Goal: Information Seeking & Learning: Check status

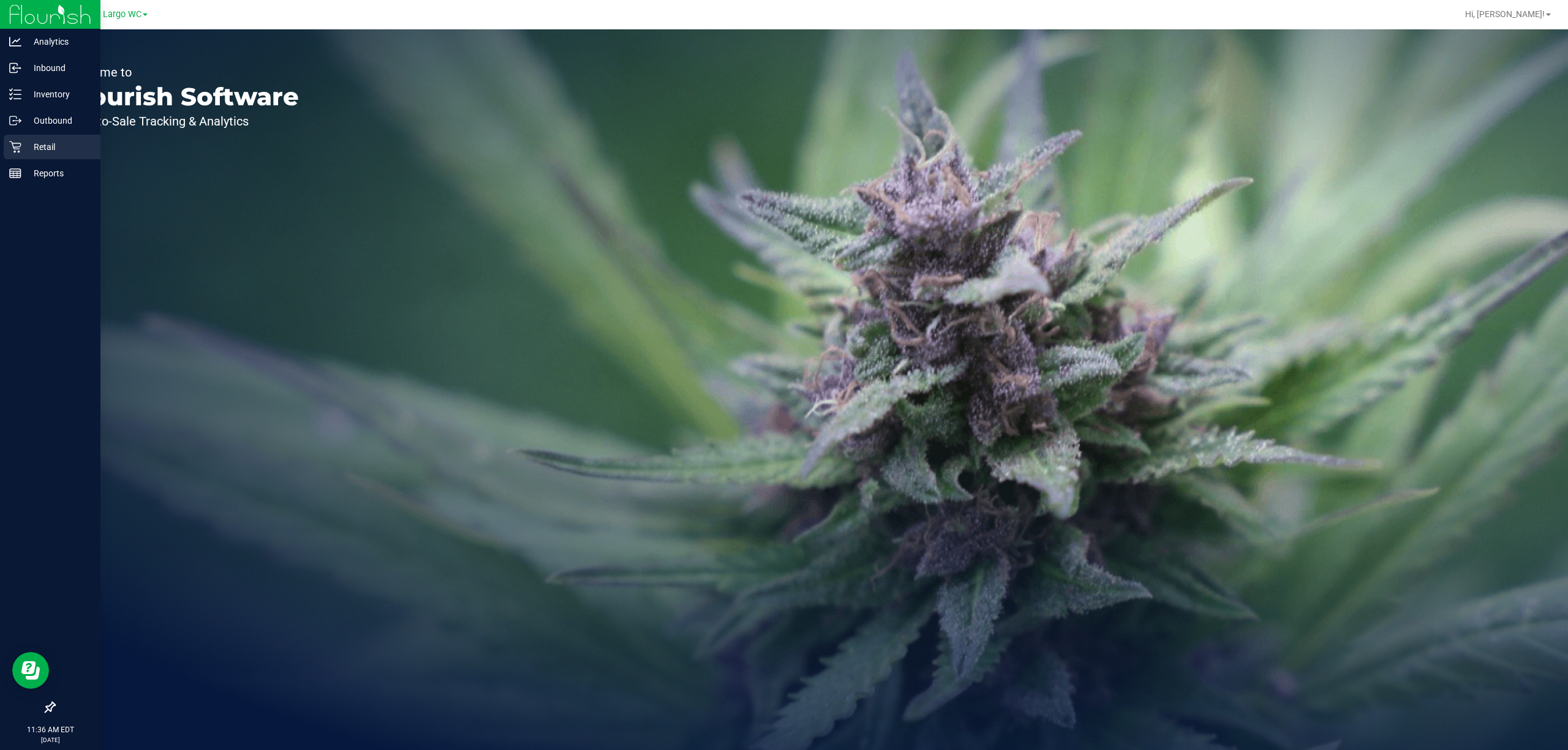
click at [16, 147] on icon at bounding box center [15, 147] width 11 height 11
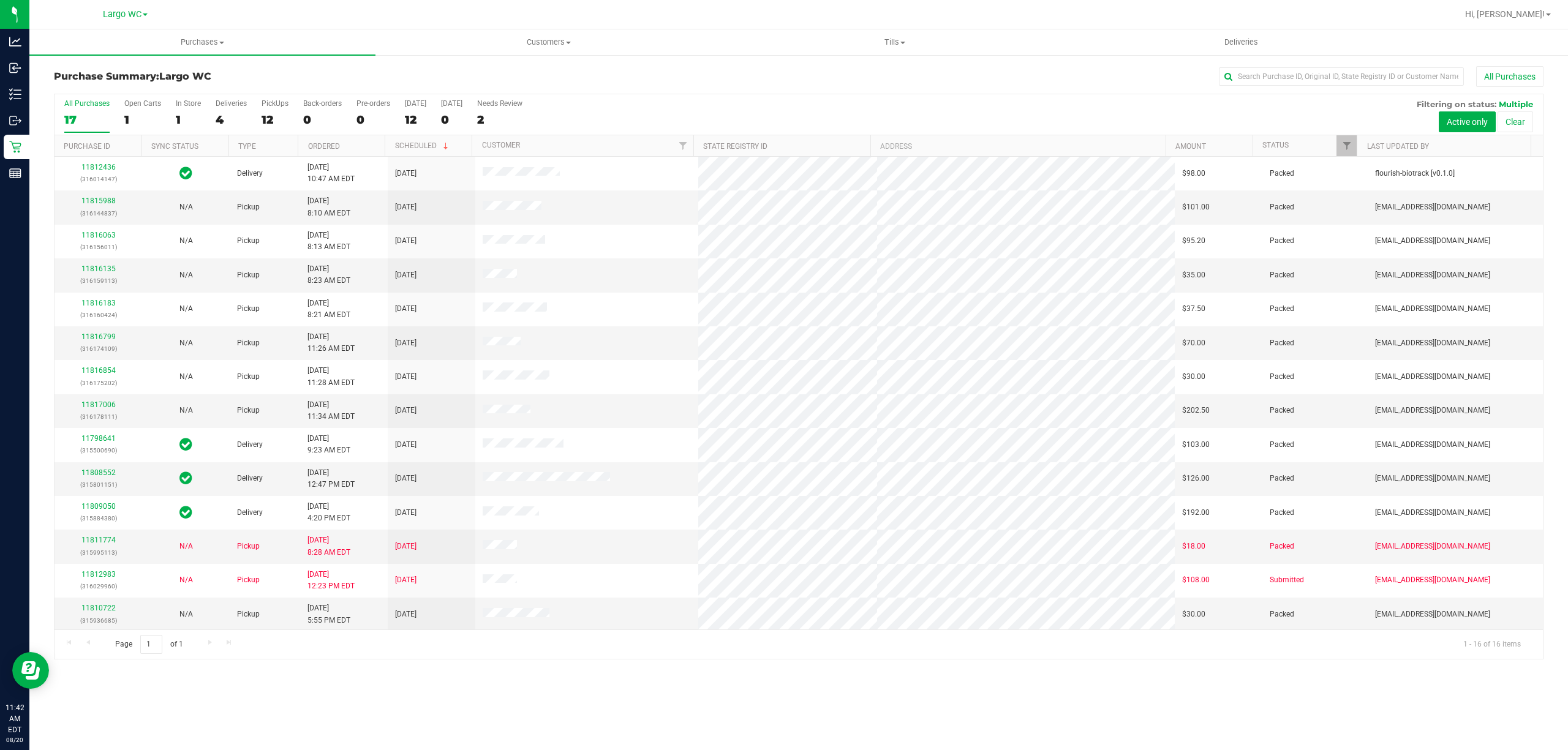
click at [191, 113] on label "In Store 1" at bounding box center [188, 116] width 25 height 34
click at [0, 0] on input "In Store 1" at bounding box center [0, 0] width 0 height 0
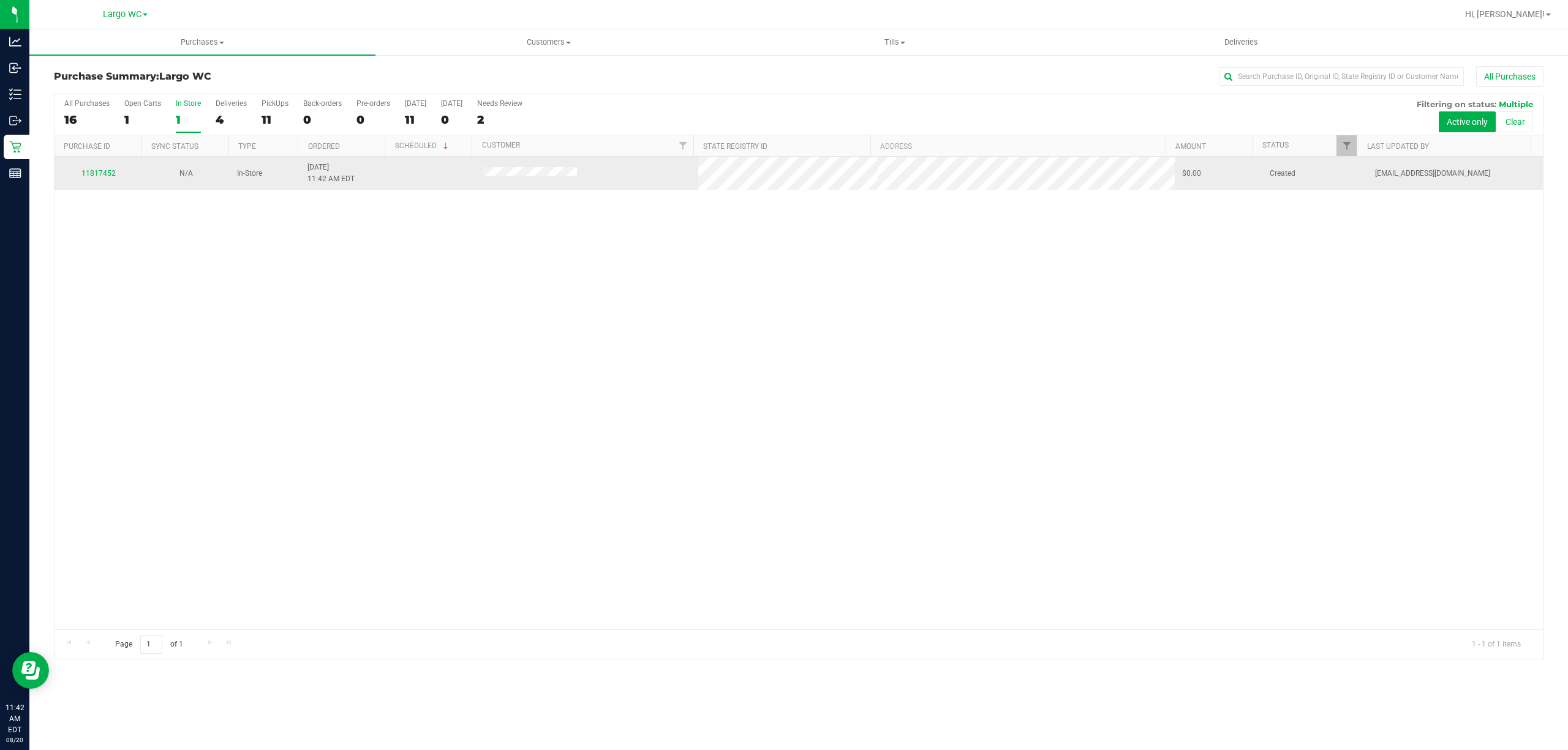
click at [708, 180] on tr "11817452 N/A In-Store 8/20/2025 11:42 AM EDT $0.00 Created hmckeith@liveparalle…" at bounding box center [798, 173] width 1488 height 33
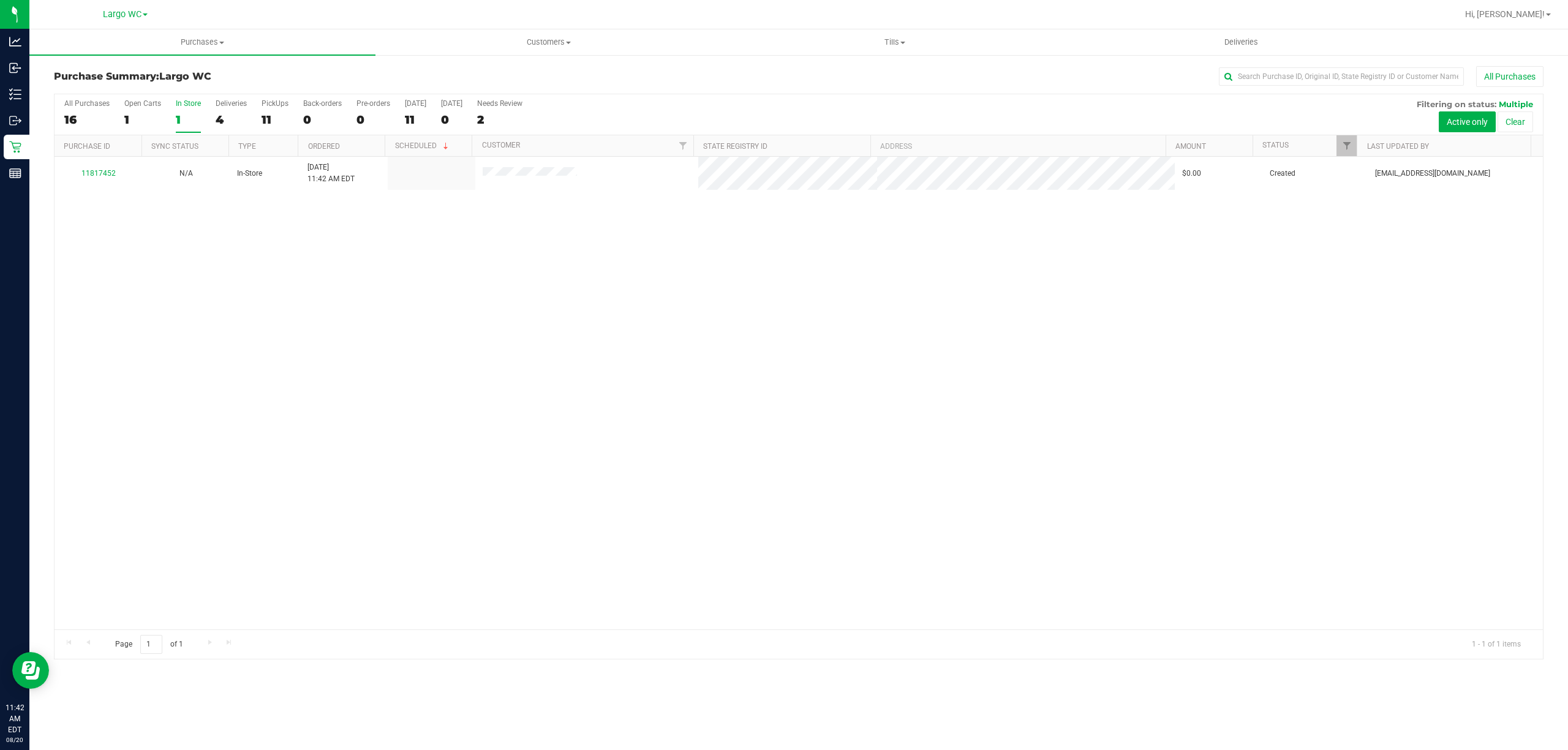
click at [617, 226] on div "11817452 N/A In-Store 8/20/2025 11:42 AM EDT $0.00 Created hmckeith@liveparalle…" at bounding box center [798, 393] width 1488 height 473
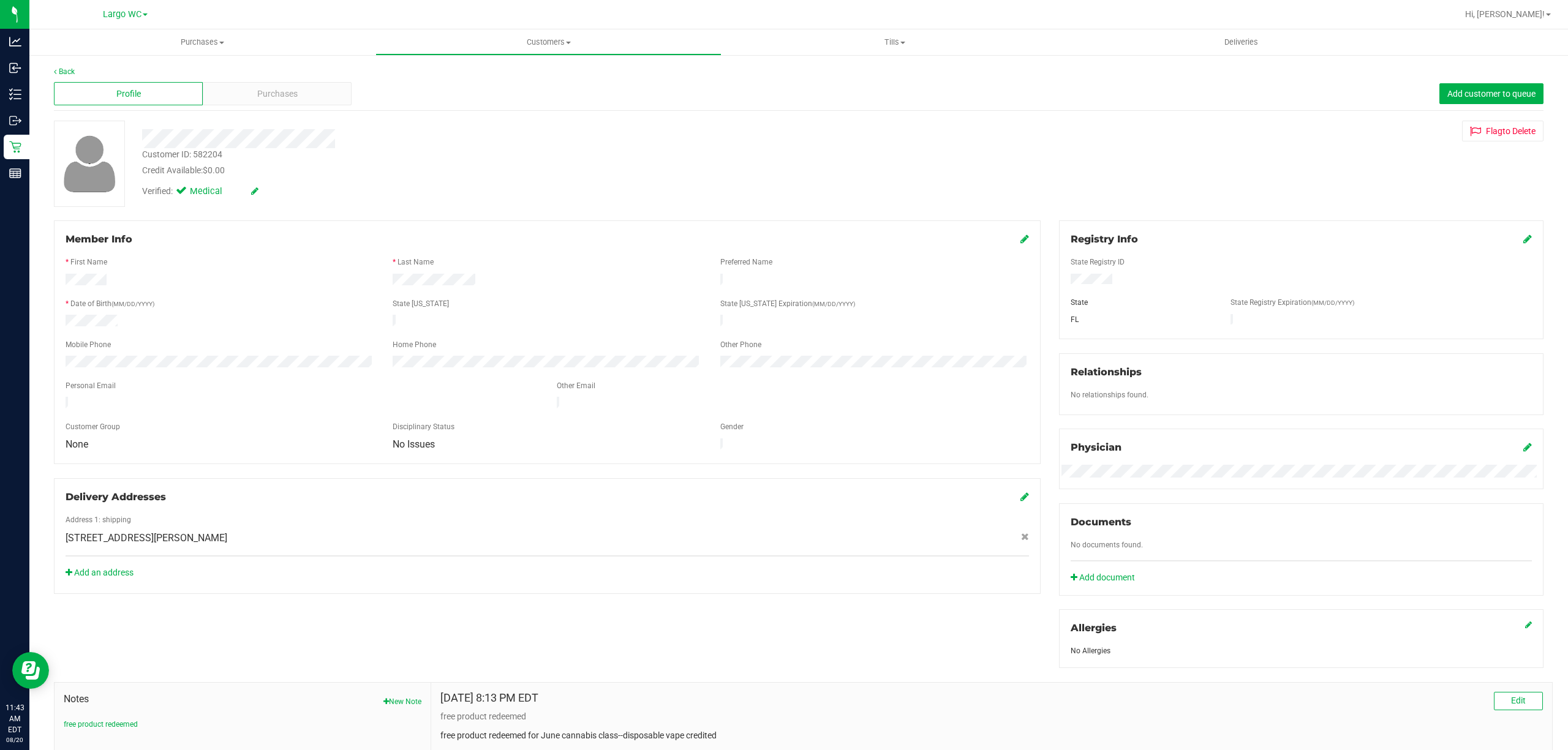
drag, startPoint x: 1076, startPoint y: 481, endPoint x: 1127, endPoint y: 486, distance: 51.2
click at [1116, 486] on div "Physician" at bounding box center [1301, 459] width 484 height 60
click at [1142, 486] on div "Physician" at bounding box center [1301, 459] width 484 height 60
drag, startPoint x: 1115, startPoint y: 478, endPoint x: 1027, endPoint y: 483, distance: 88.1
click at [1027, 483] on div "Member Info * First Name * Last Name Preferred Name * Date of Birth (MM/DD/YYYY…" at bounding box center [798, 533] width 1508 height 626
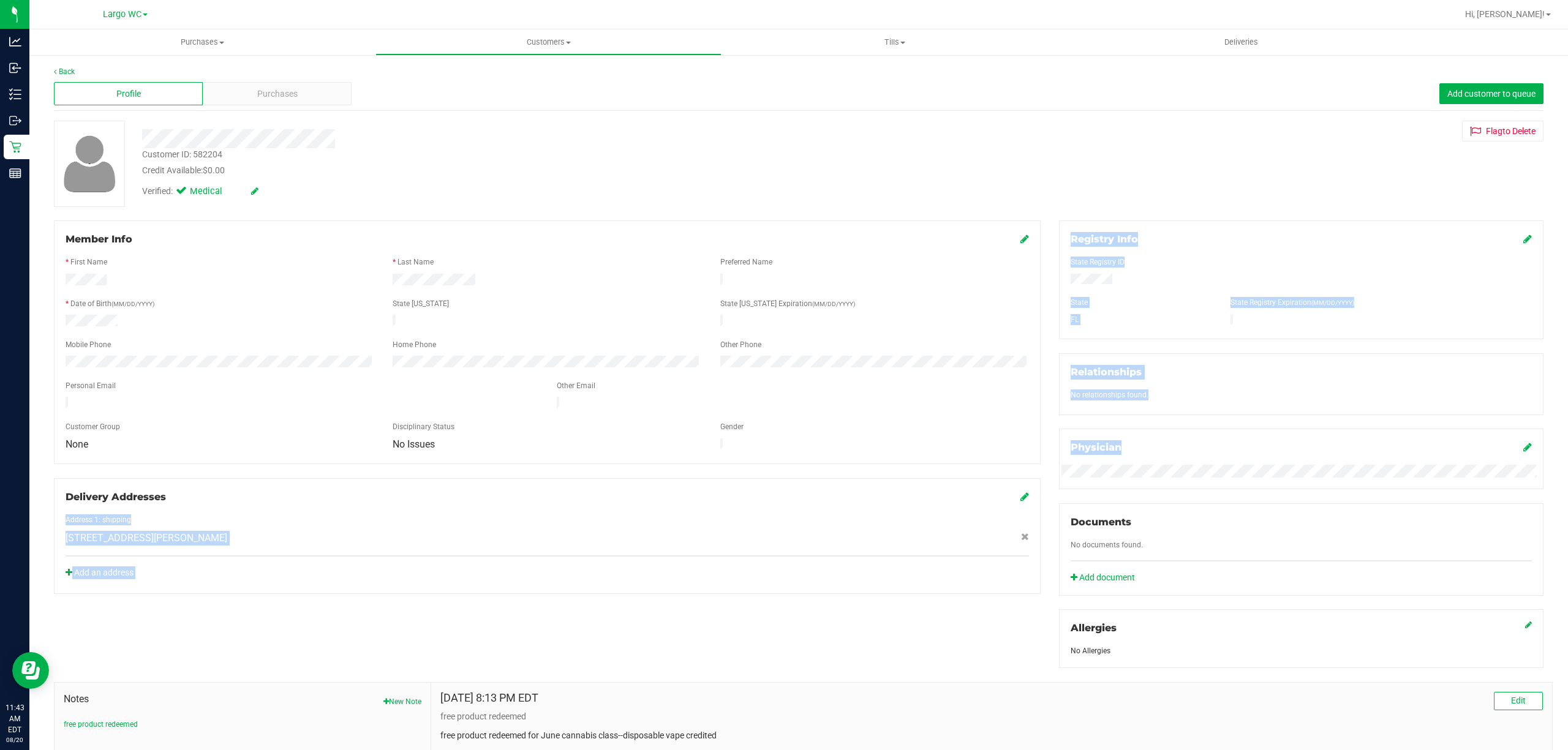
click at [1027, 483] on div "Delivery Addresses Address 1: shipping 1528 Clark St , Clearwater , FL 33755 Ad…" at bounding box center [547, 536] width 986 height 115
click at [268, 96] on span "Purchases" at bounding box center [277, 93] width 40 height 13
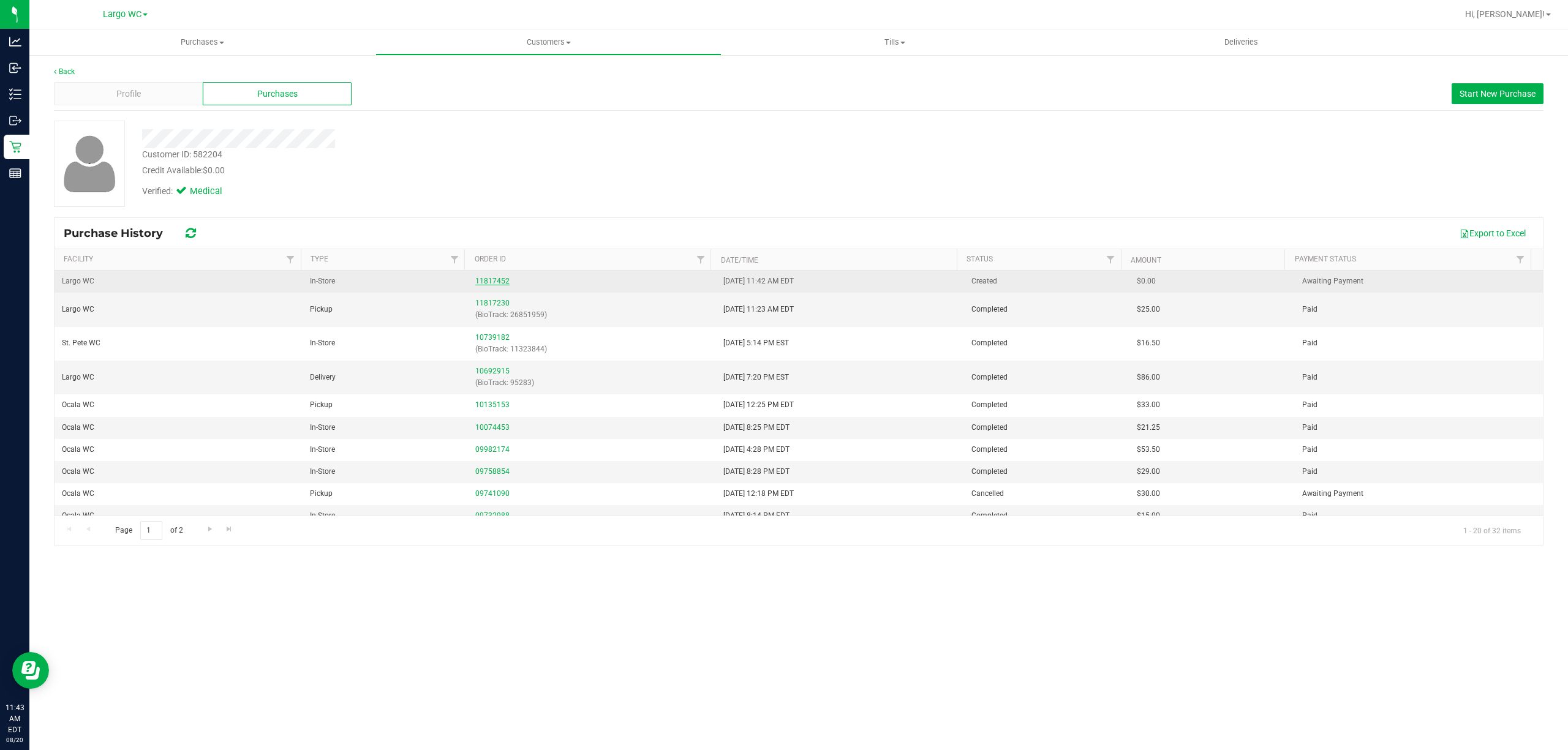
click at [483, 282] on link "11817452" at bounding box center [492, 281] width 34 height 9
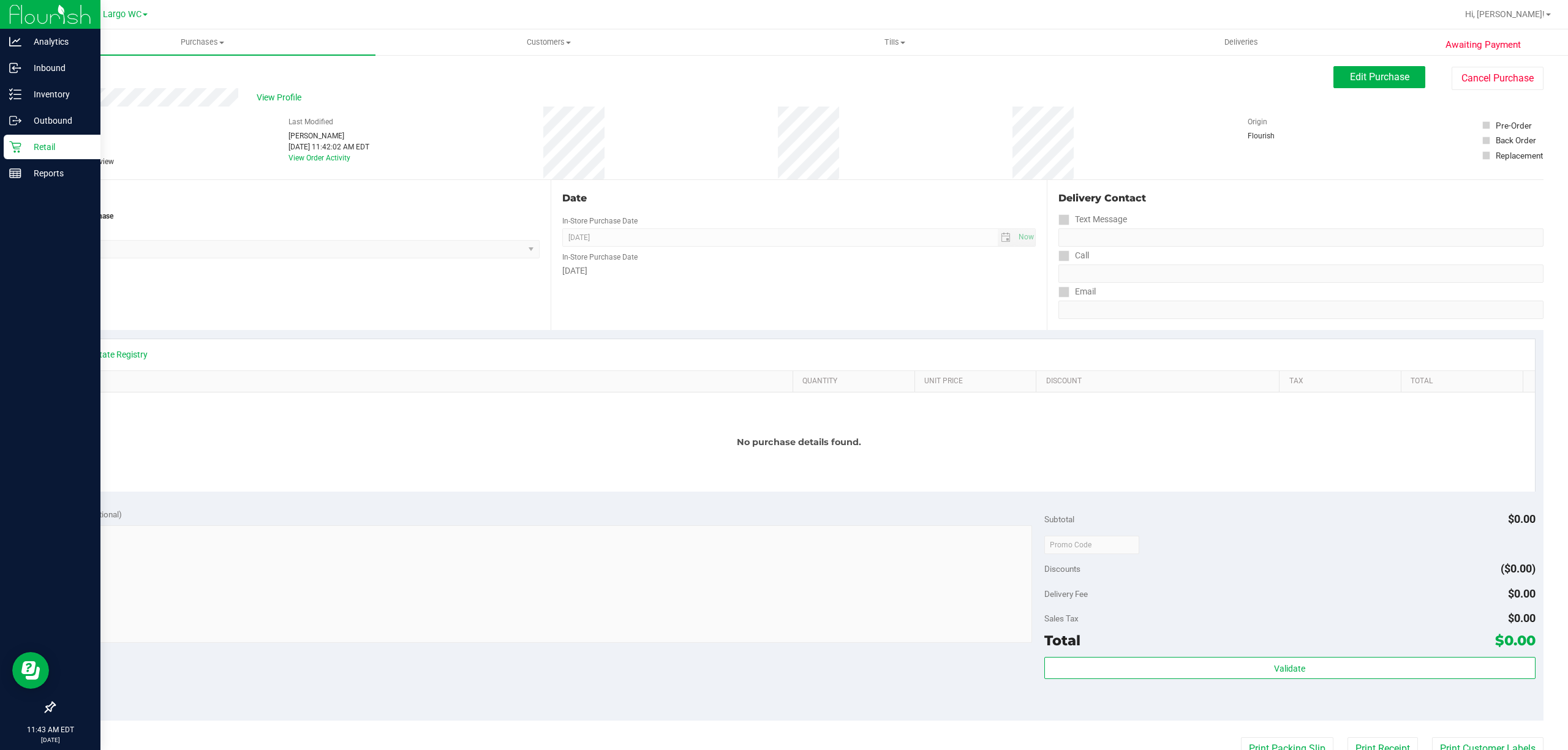
click at [25, 148] on p "Retail" at bounding box center [58, 147] width 73 height 15
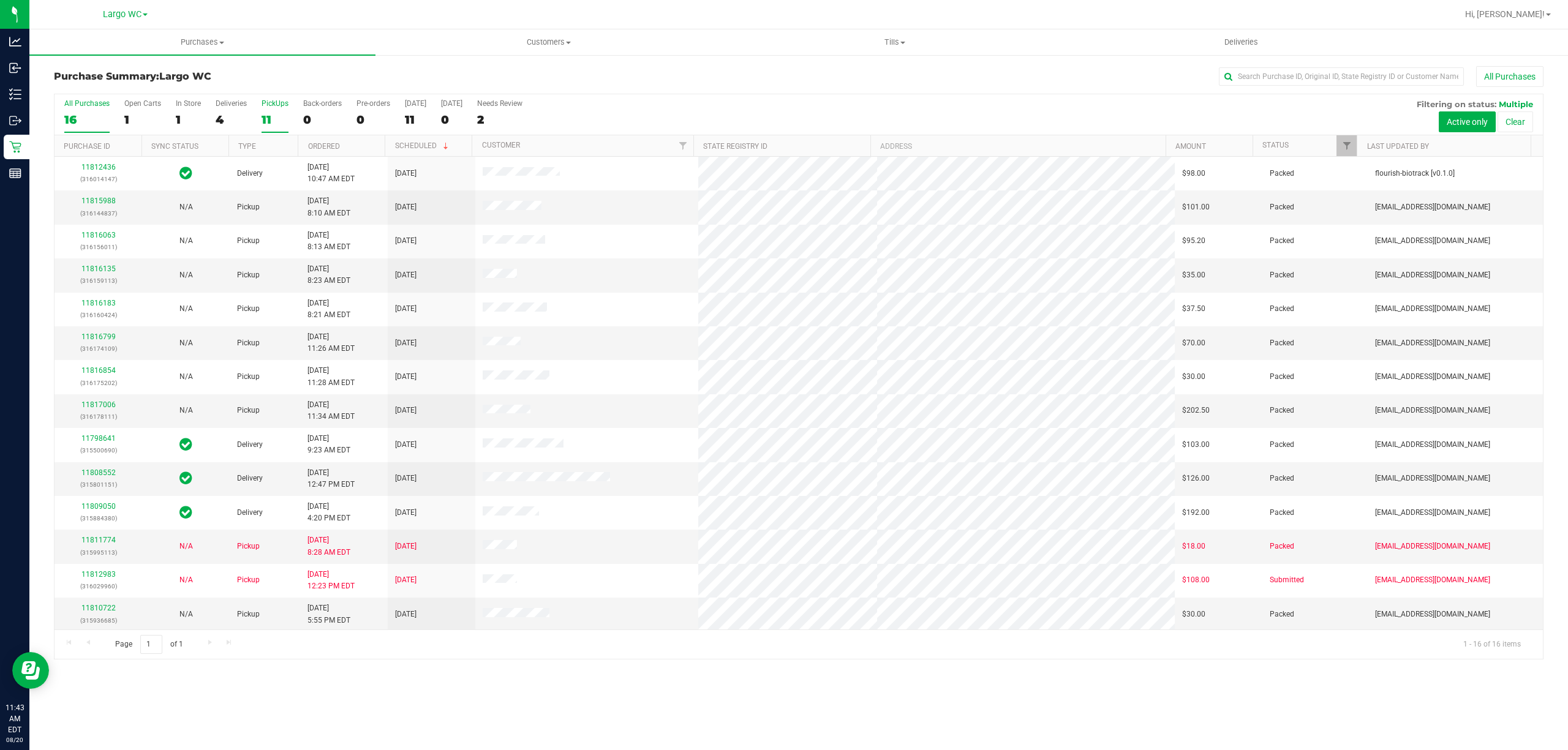
click at [273, 120] on div "11" at bounding box center [275, 120] width 27 height 14
click at [0, 0] on input "PickUps 11" at bounding box center [0, 0] width 0 height 0
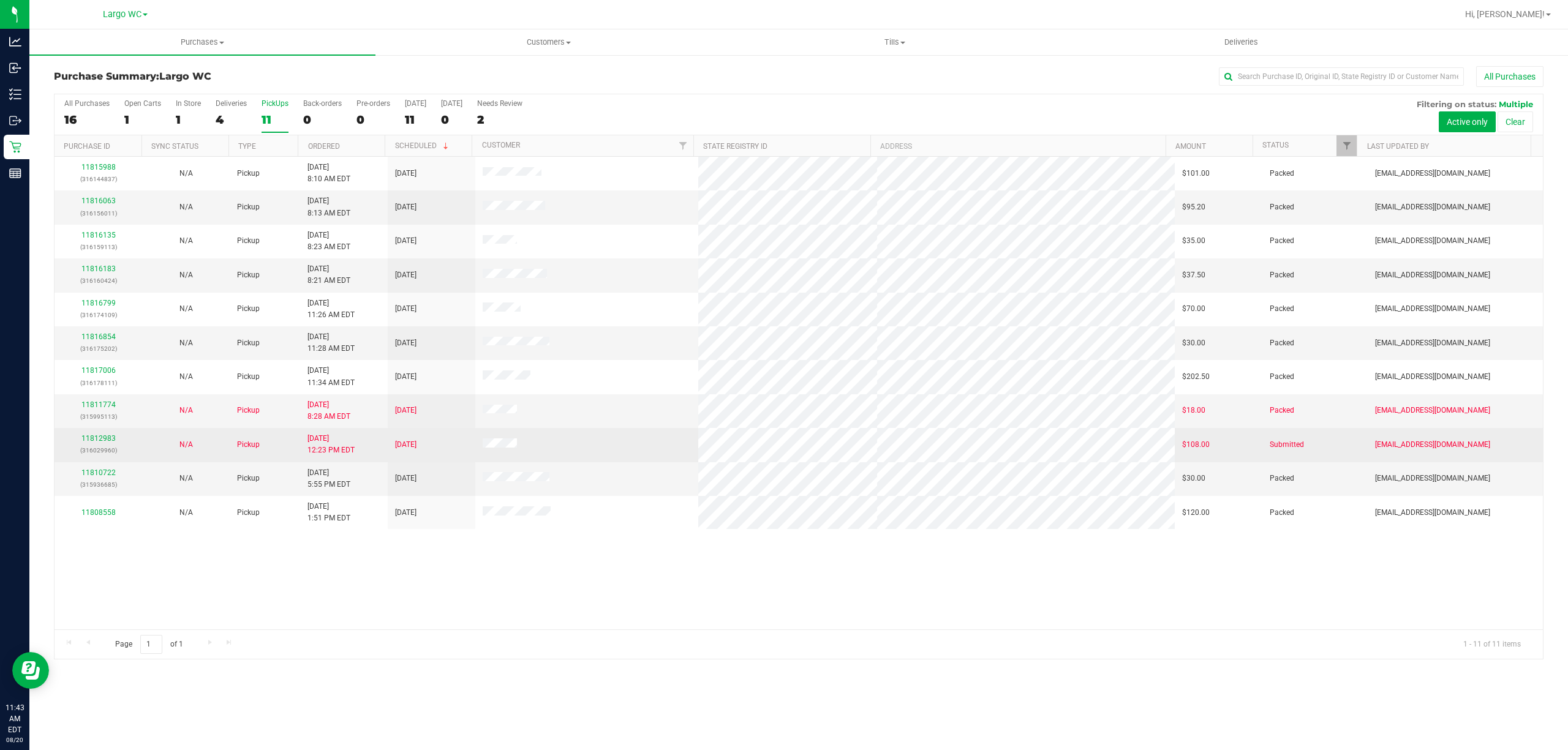
drag, startPoint x: 430, startPoint y: 451, endPoint x: 549, endPoint y: 446, distance: 119.1
click at [533, 446] on tr "11812983 (316029960) N/A Pickup 8/19/2025 12:23 PM EDT 8/19/2025 $108.00 Submit…" at bounding box center [798, 444] width 1488 height 34
click at [563, 442] on td at bounding box center [587, 444] width 224 height 34
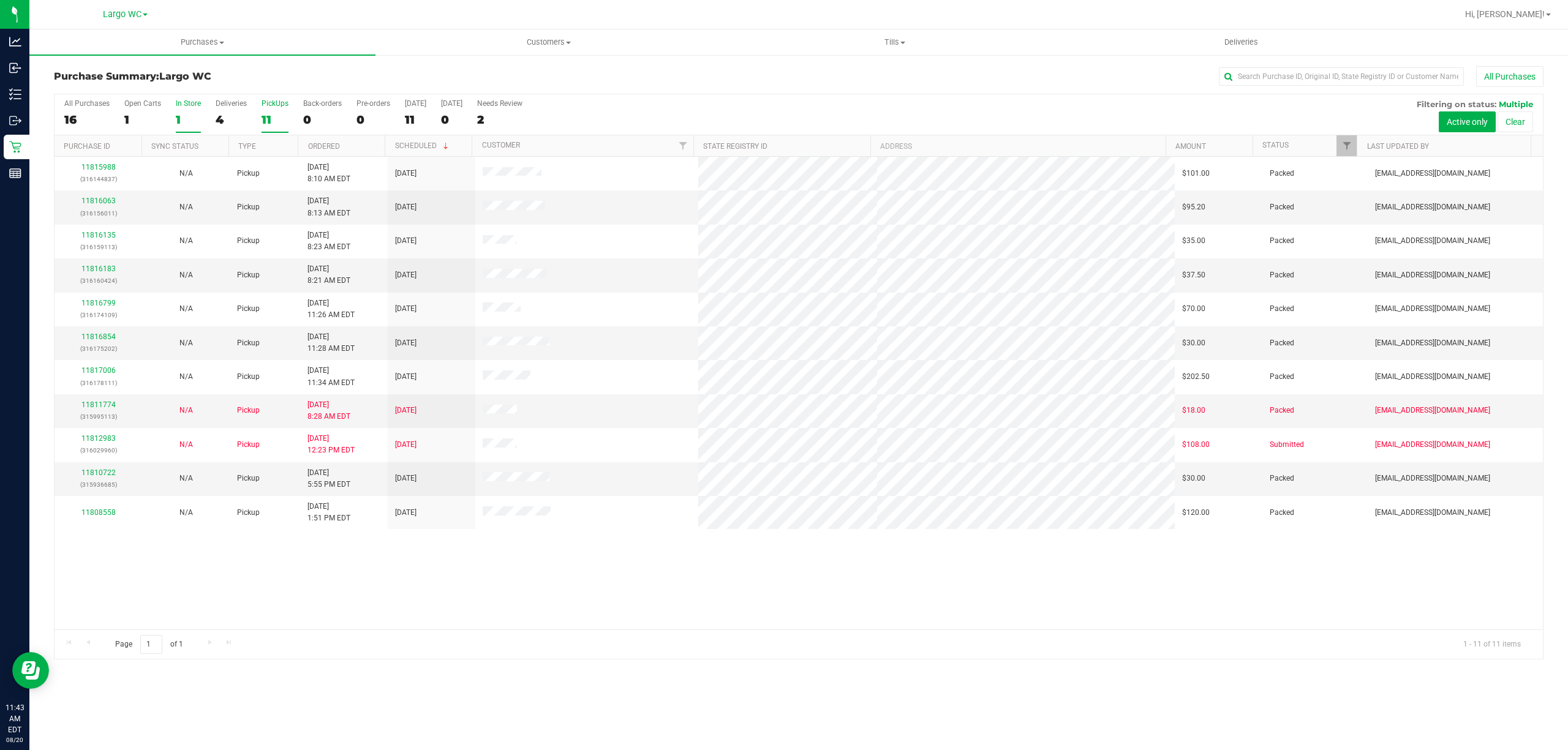
click at [184, 113] on div "1" at bounding box center [188, 120] width 25 height 14
click at [0, 0] on input "In Store 1" at bounding box center [0, 0] width 0 height 0
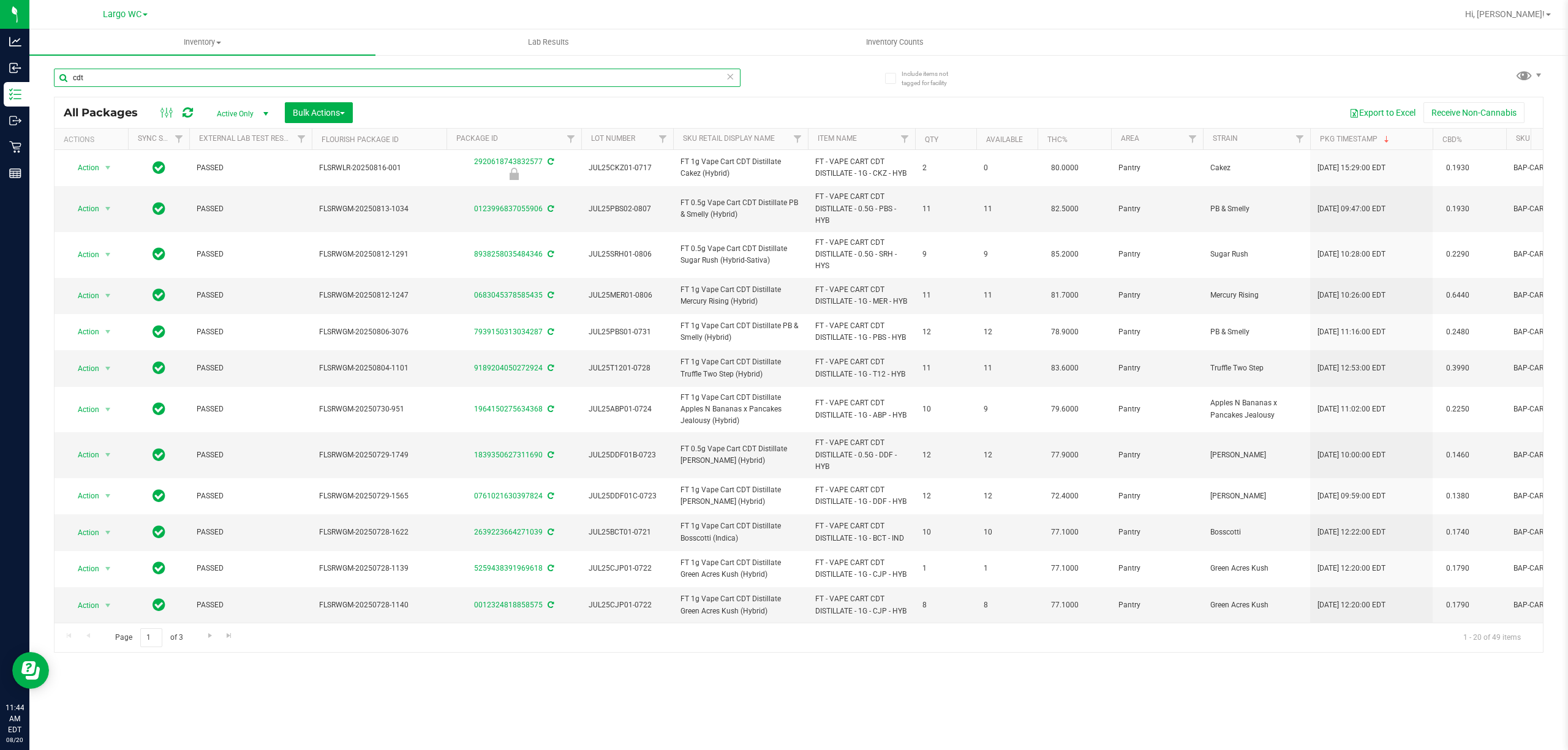
click at [97, 84] on input "cdt" at bounding box center [397, 77] width 686 height 18
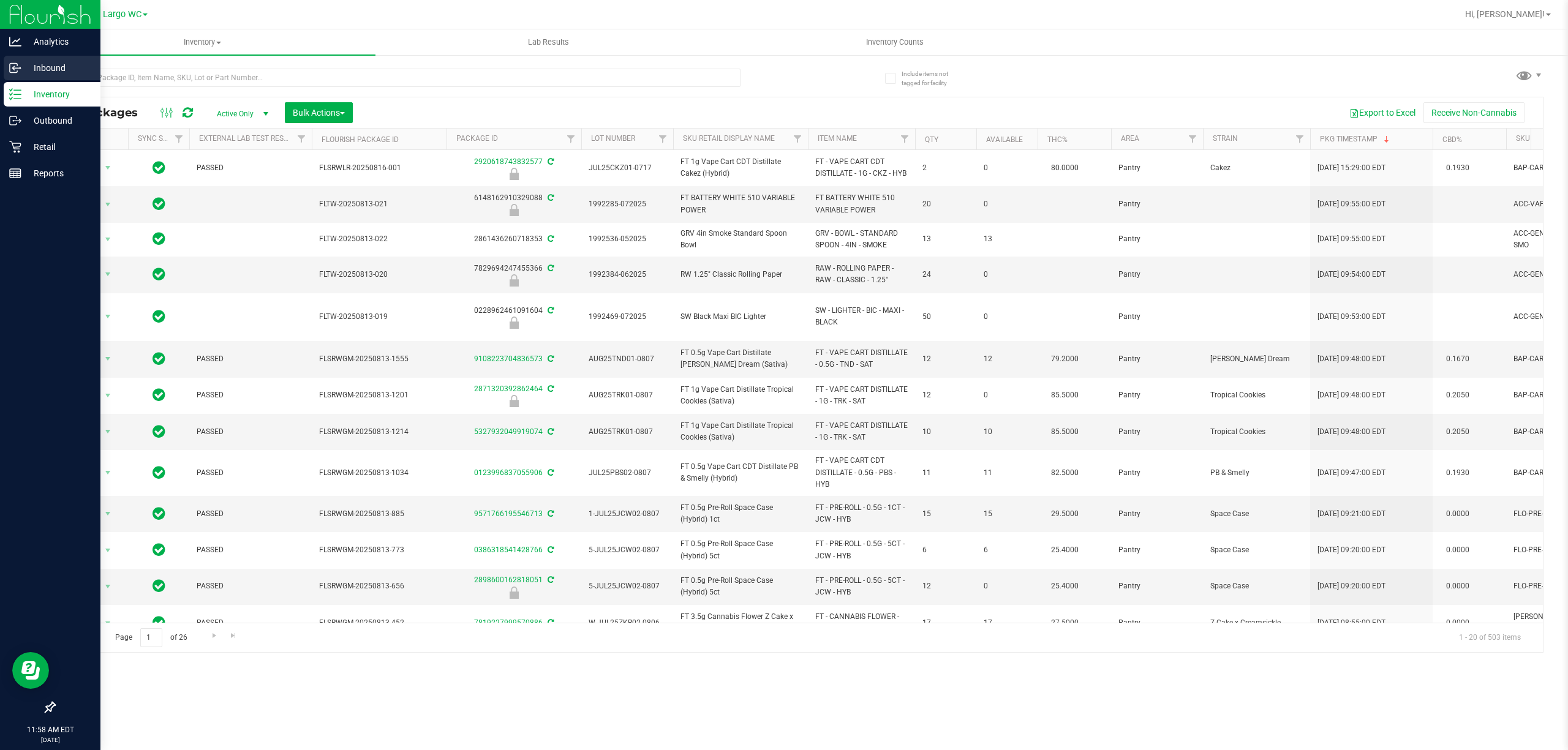
drag, startPoint x: 79, startPoint y: 18, endPoint x: 23, endPoint y: 70, distance: 76.4
click at [25, 75] on div "Inbound" at bounding box center [52, 68] width 97 height 24
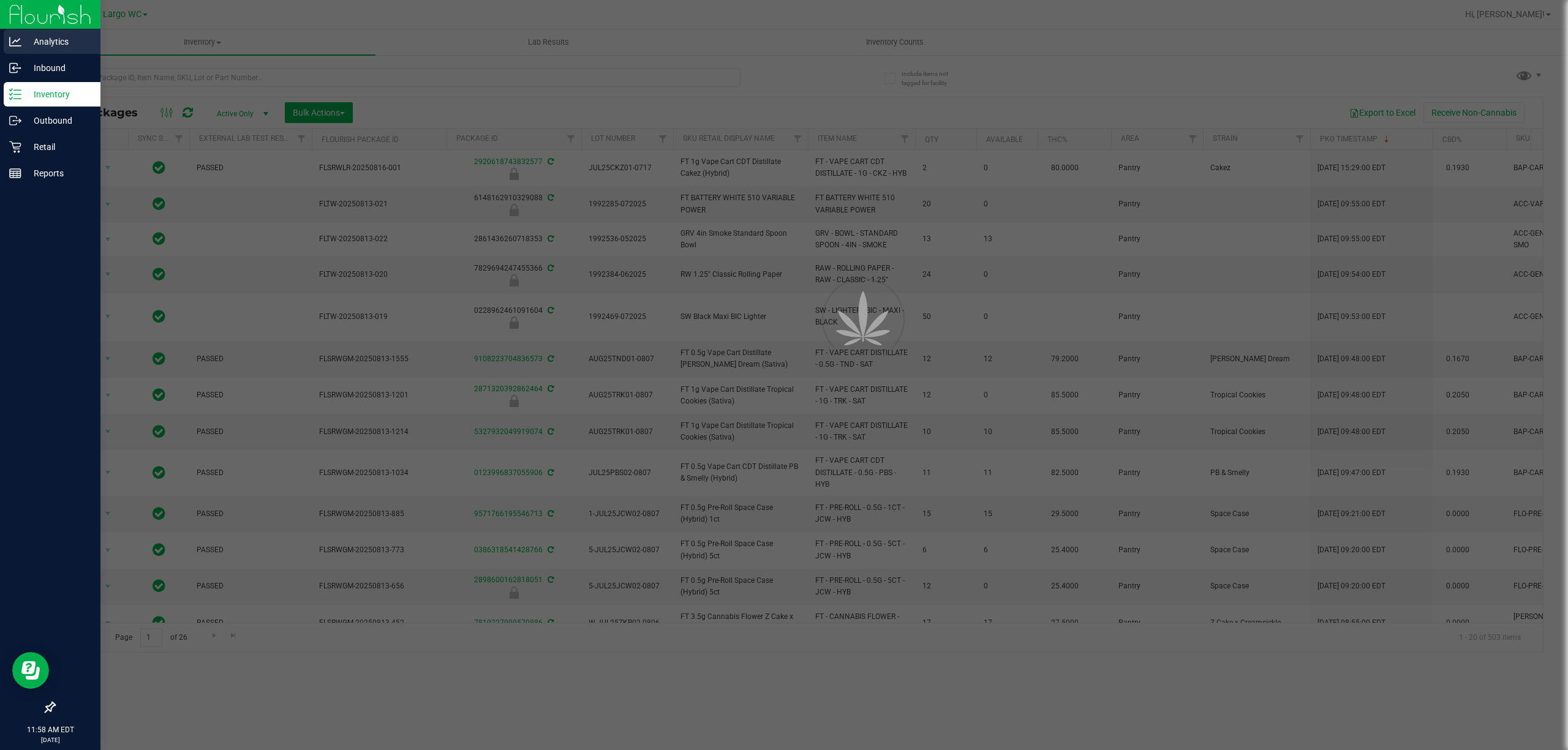
click at [30, 47] on p "Analytics" at bounding box center [58, 42] width 73 height 15
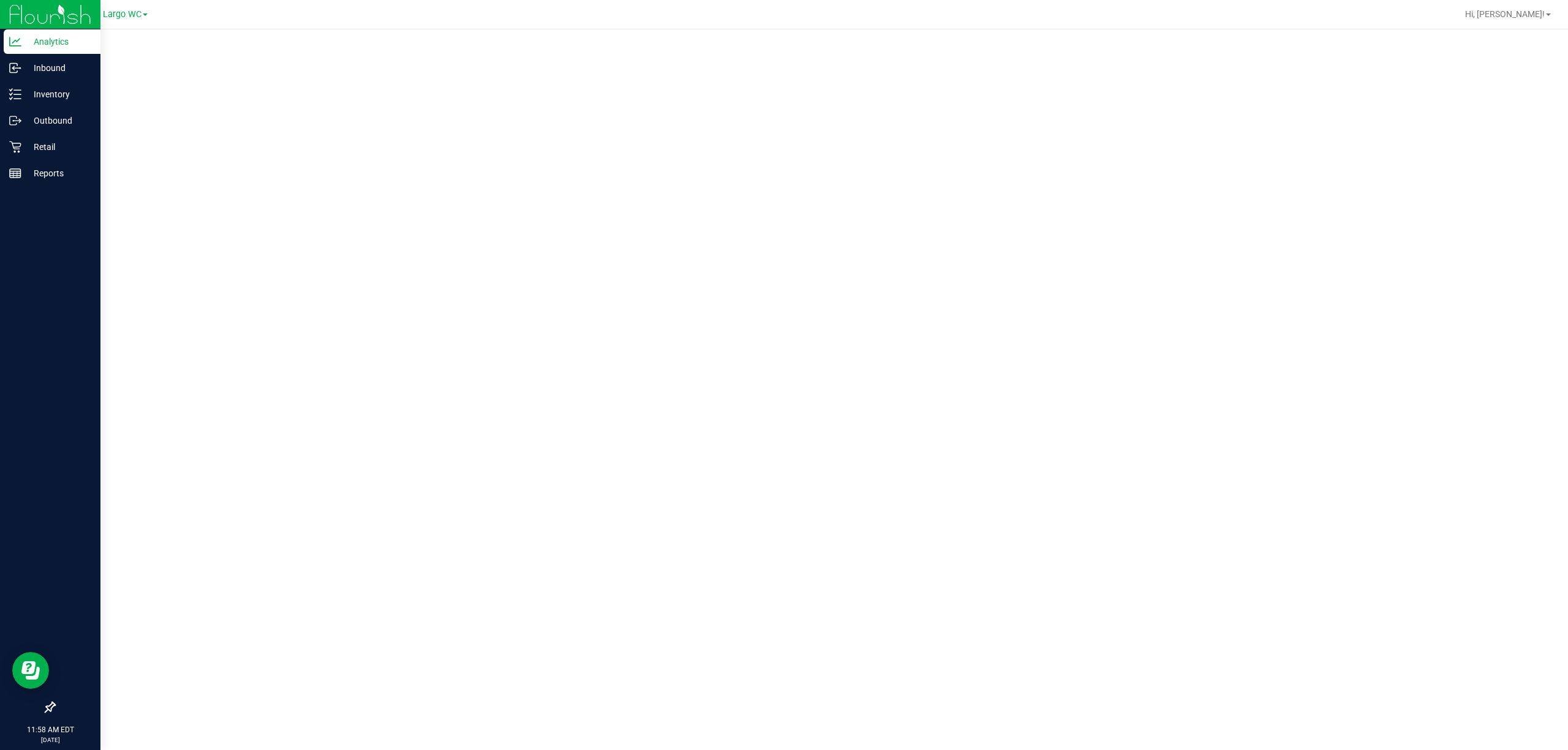
click at [17, 44] on icon at bounding box center [15, 42] width 12 height 12
